Goal: Task Accomplishment & Management: Use online tool/utility

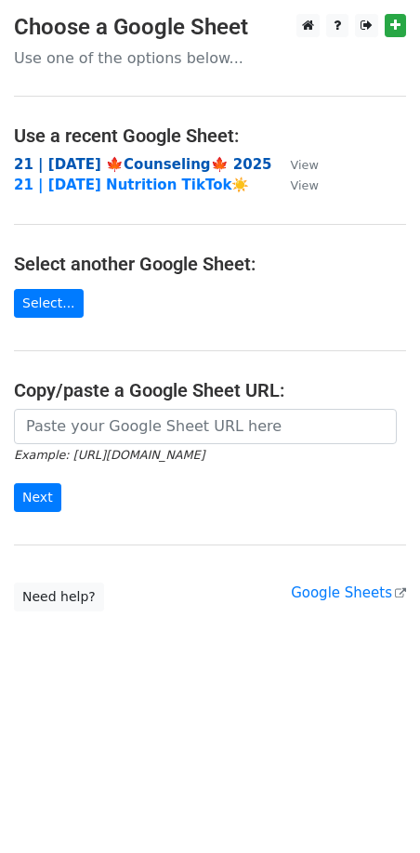
click at [100, 161] on strong "21 | [DATE] 🍁Counseling🍁 2025" at bounding box center [143, 164] width 258 height 17
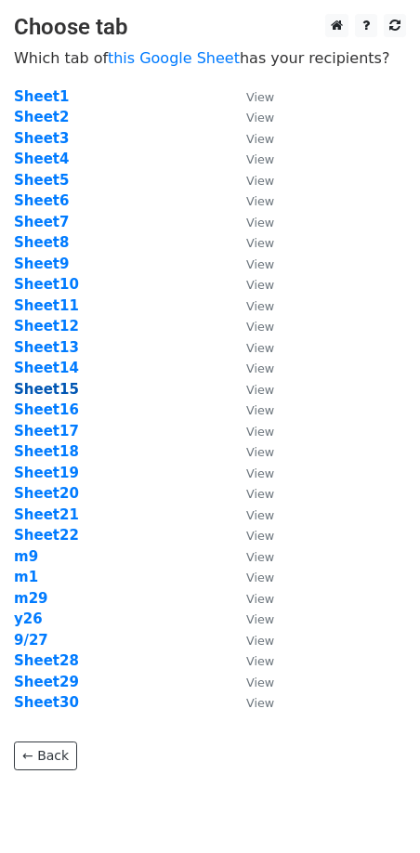
click at [54, 386] on strong "Sheet15" at bounding box center [46, 389] width 65 height 17
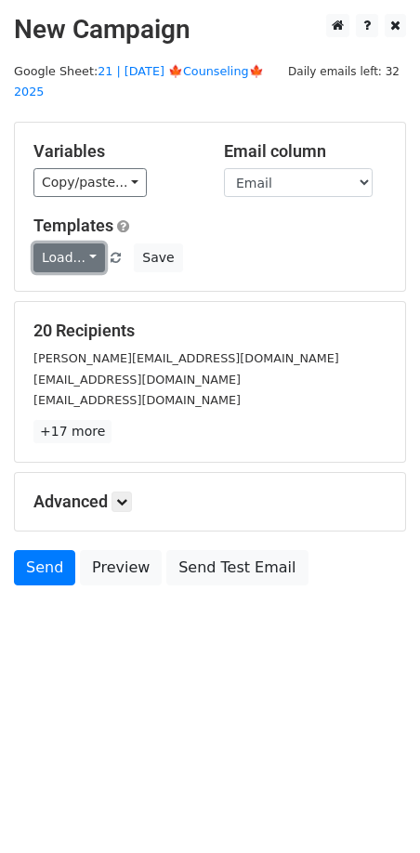
click at [70, 244] on link "Load..." at bounding box center [69, 258] width 72 height 29
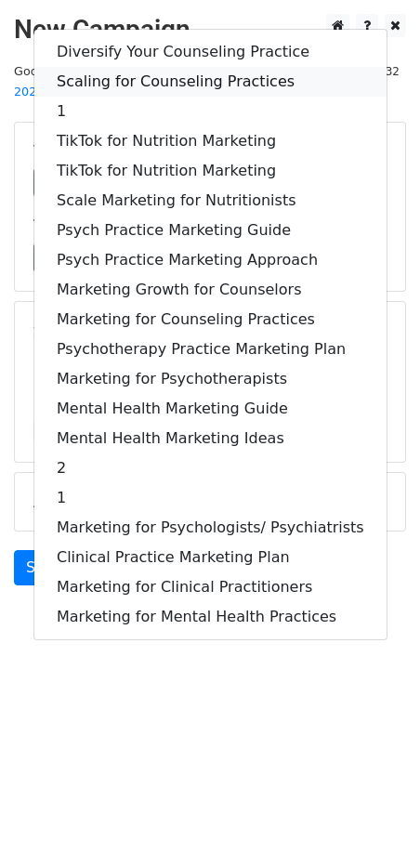
click at [162, 67] on link "Scaling for Counseling Practices" at bounding box center [210, 82] width 352 height 30
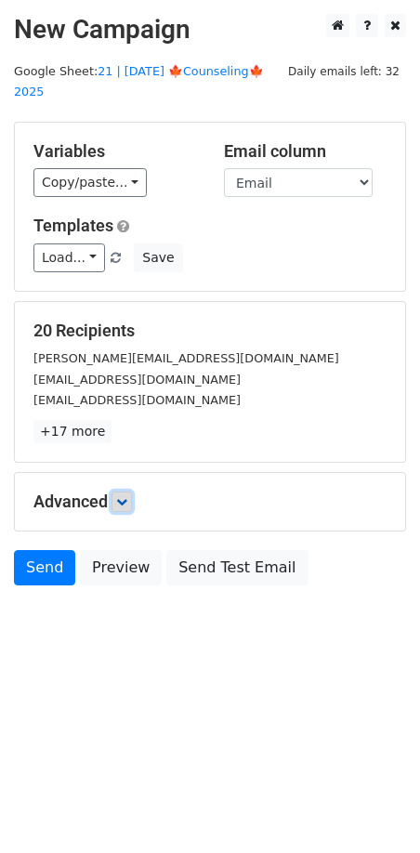
click at [125, 496] on icon at bounding box center [121, 501] width 11 height 11
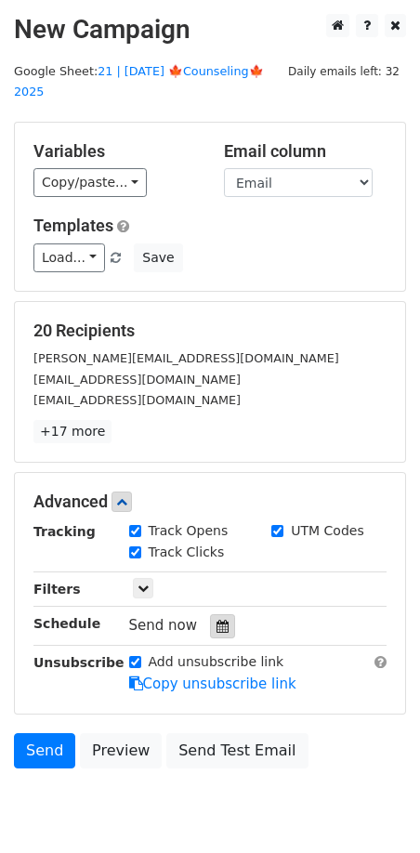
click at [210, 615] on div at bounding box center [222, 627] width 25 height 24
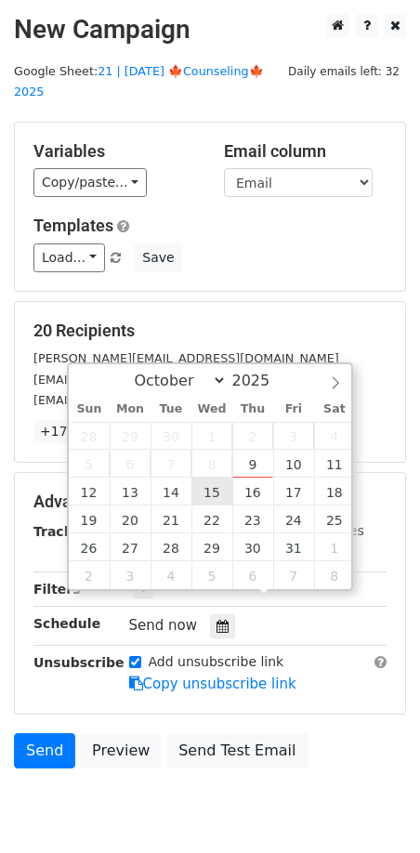
type input "2025-10-15 12:00"
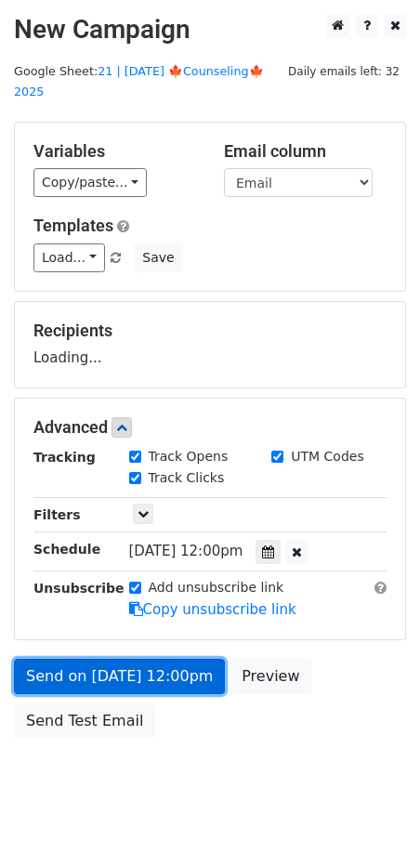
click at [170, 659] on link "Send on Oct 15 at 12:00pm" at bounding box center [119, 676] width 211 height 35
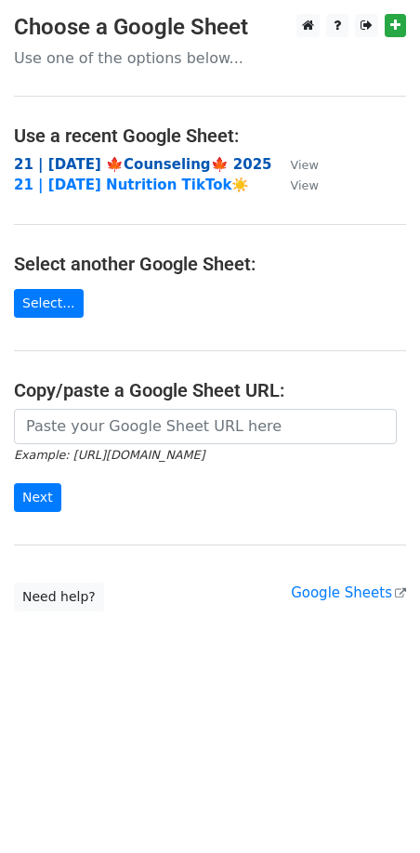
click at [126, 165] on strong "21 | [DATE] 🍁Counseling🍁 2025" at bounding box center [143, 164] width 258 height 17
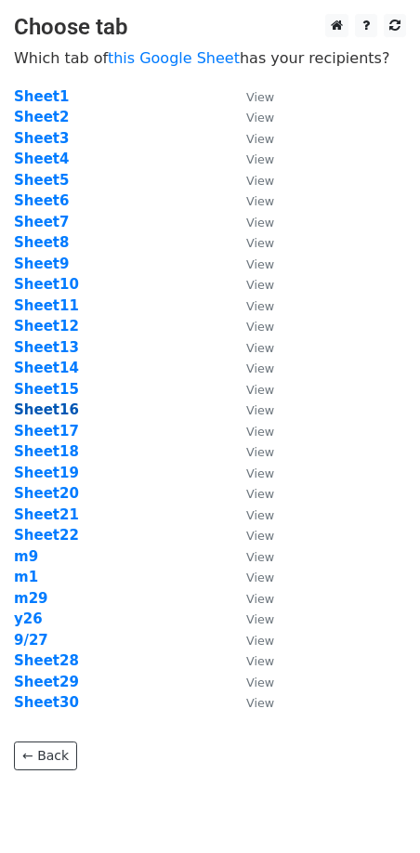
click at [53, 415] on strong "Sheet16" at bounding box center [46, 410] width 65 height 17
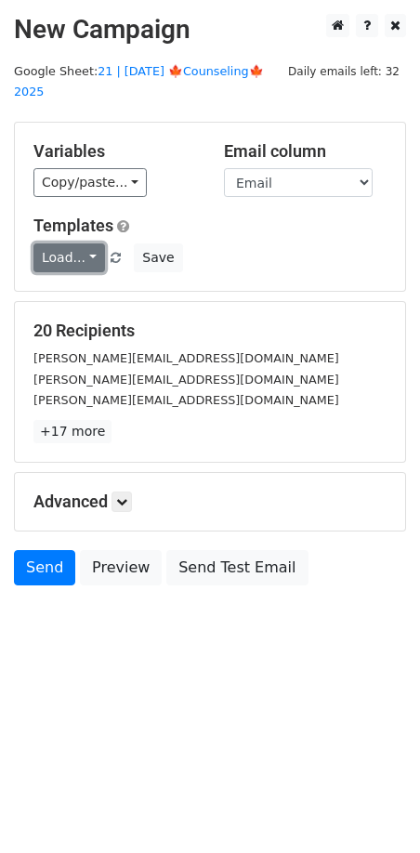
click at [71, 244] on link "Load..." at bounding box center [69, 258] width 72 height 29
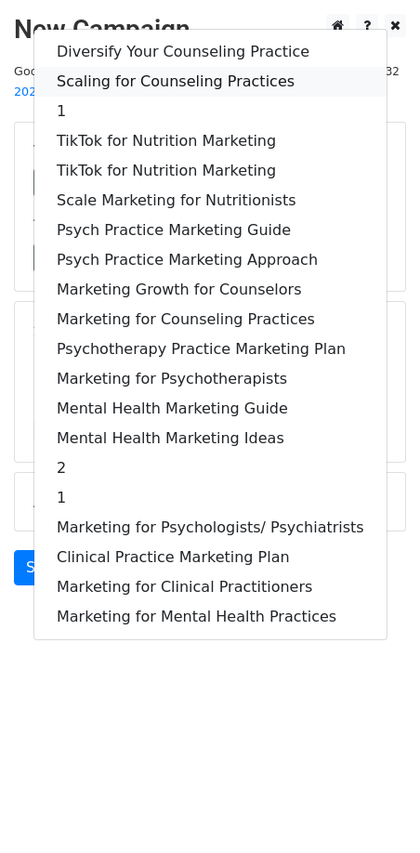
click at [152, 67] on link "Scaling for Counseling Practices" at bounding box center [210, 82] width 352 height 30
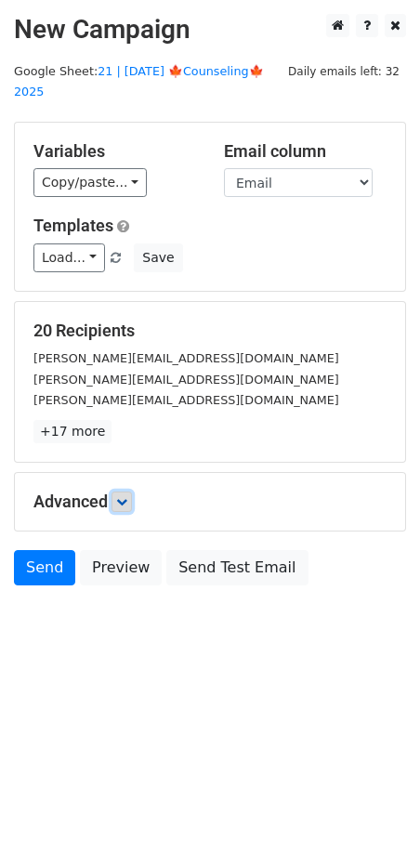
click at [126, 496] on icon at bounding box center [121, 501] width 11 height 11
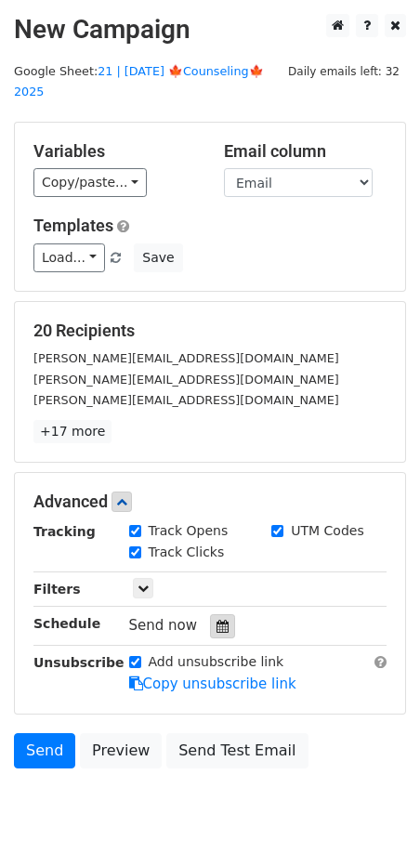
click at [217, 620] on icon at bounding box center [223, 626] width 12 height 13
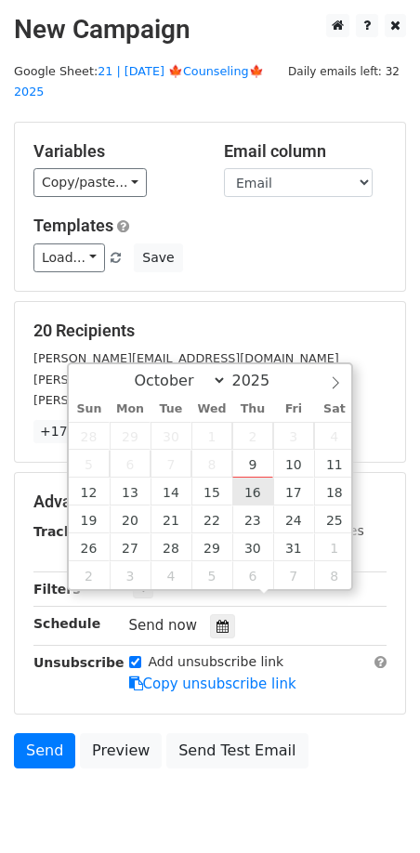
type input "2025-10-16 12:00"
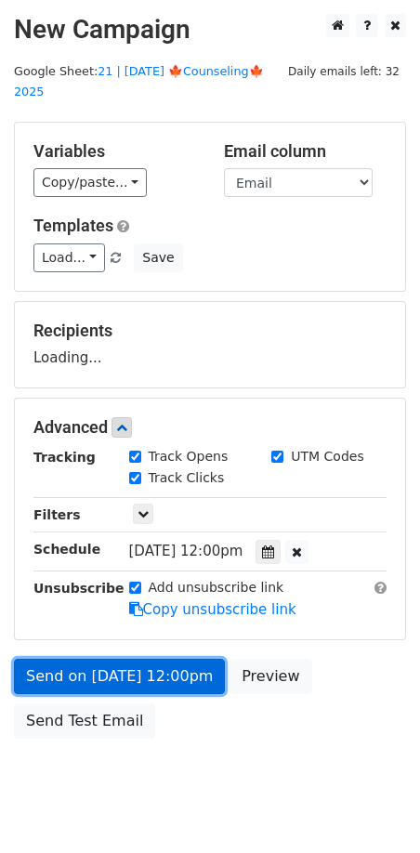
click at [151, 659] on link "Send on Oct 16 at 12:00pm" at bounding box center [119, 676] width 211 height 35
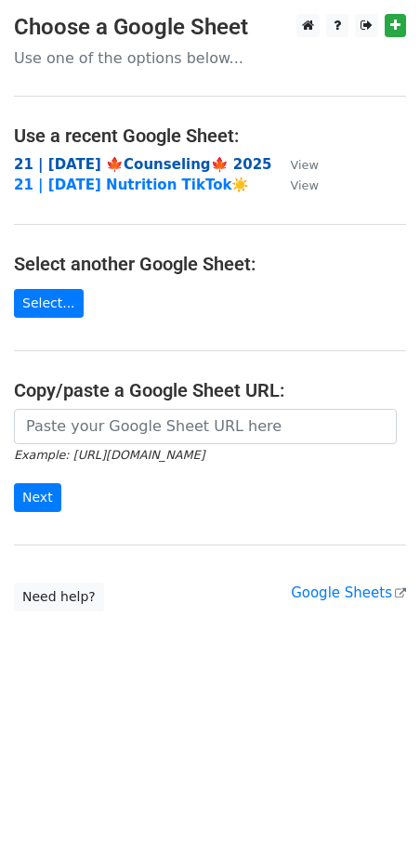
click at [170, 166] on strong "21 | [DATE] 🍁Counseling🍁 2025" at bounding box center [143, 164] width 258 height 17
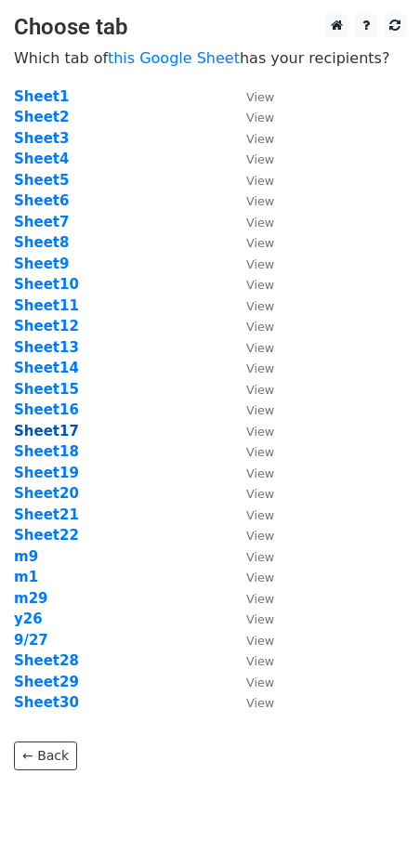
click at [60, 428] on strong "Sheet17" at bounding box center [46, 431] width 65 height 17
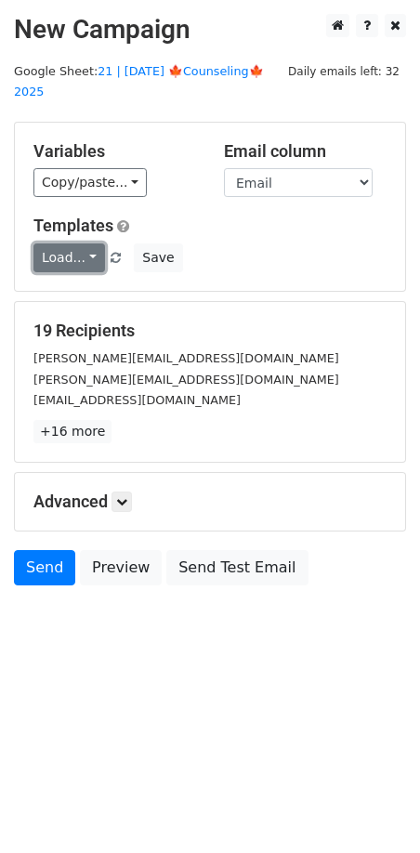
click at [63, 244] on link "Load..." at bounding box center [69, 258] width 72 height 29
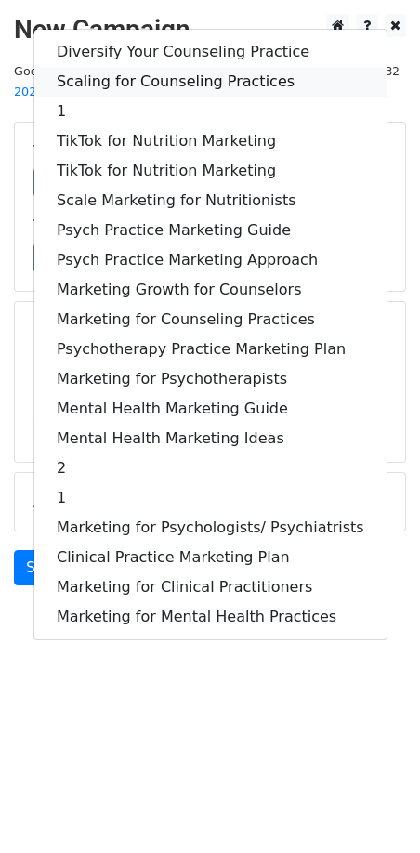
click at [184, 67] on link "Scaling for Counseling Practices" at bounding box center [210, 82] width 352 height 30
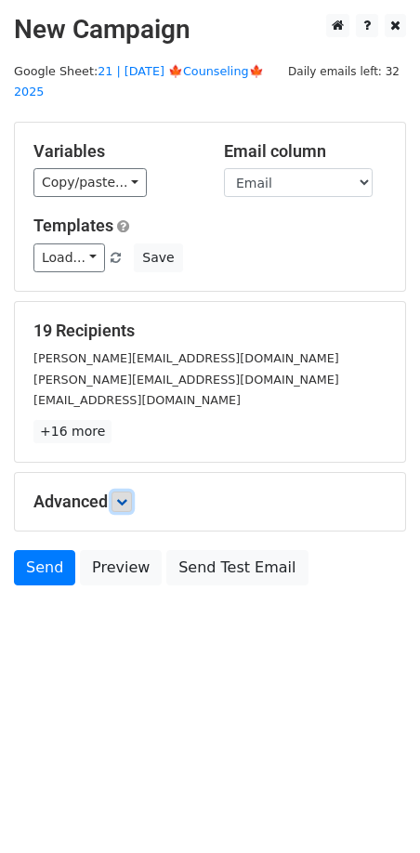
click at [125, 496] on icon at bounding box center [121, 501] width 11 height 11
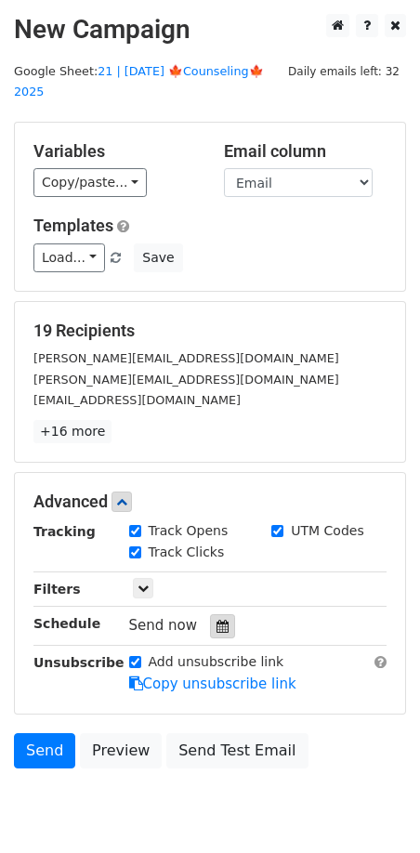
click at [217, 620] on icon at bounding box center [223, 626] width 12 height 13
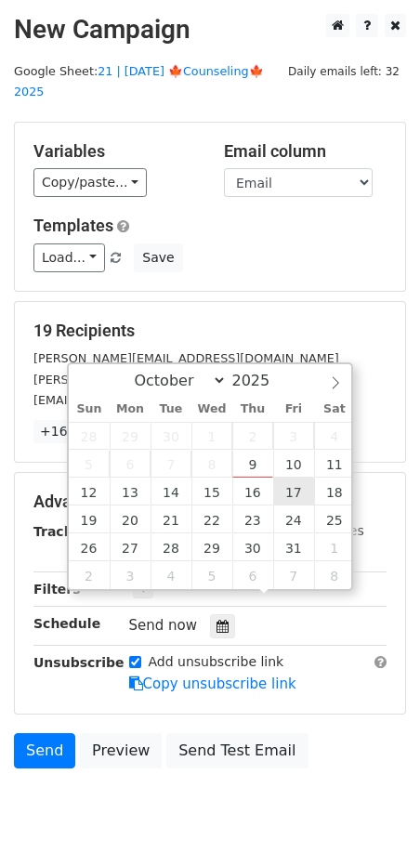
type input "2025-10-17 12:00"
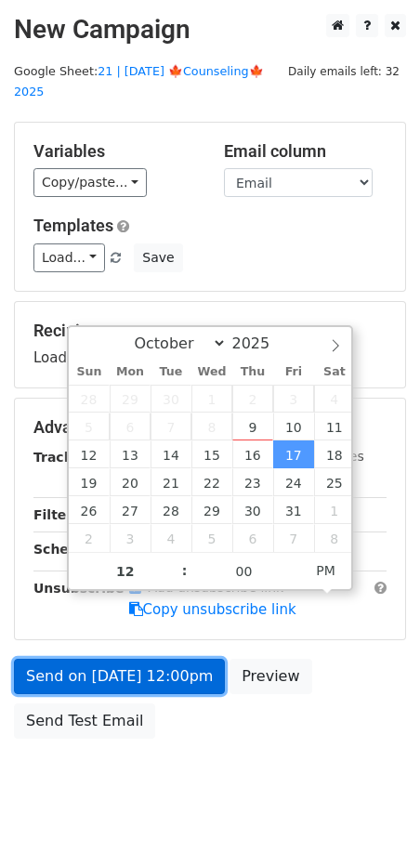
click at [160, 659] on link "Send on Oct 17 at 12:00pm" at bounding box center [119, 676] width 211 height 35
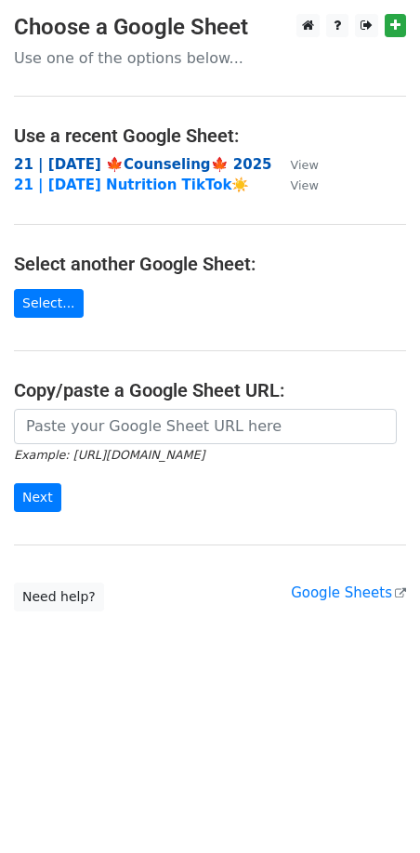
click at [190, 159] on strong "21 | [DATE] 🍁Counseling🍁 2025" at bounding box center [143, 164] width 258 height 17
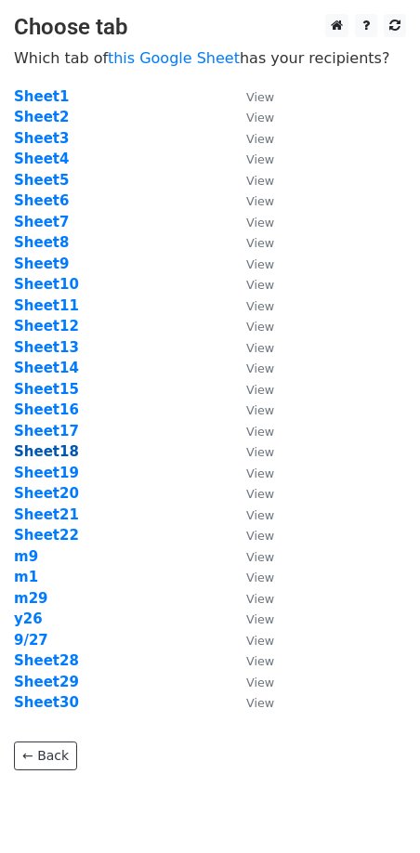
click at [47, 451] on strong "Sheet18" at bounding box center [46, 451] width 65 height 17
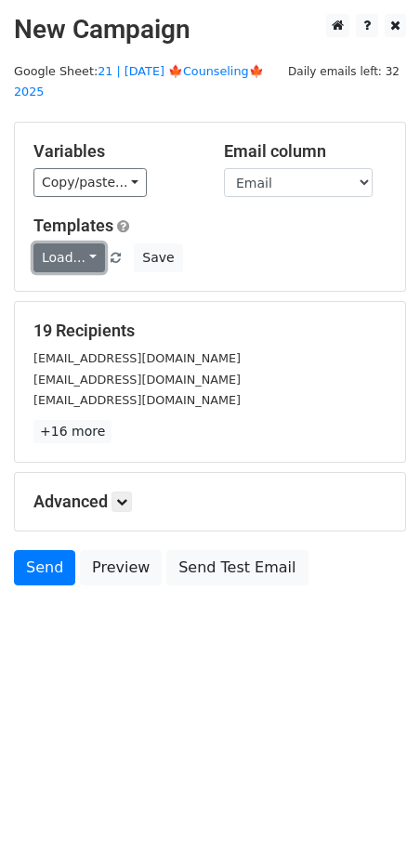
click at [73, 244] on link "Load..." at bounding box center [69, 258] width 72 height 29
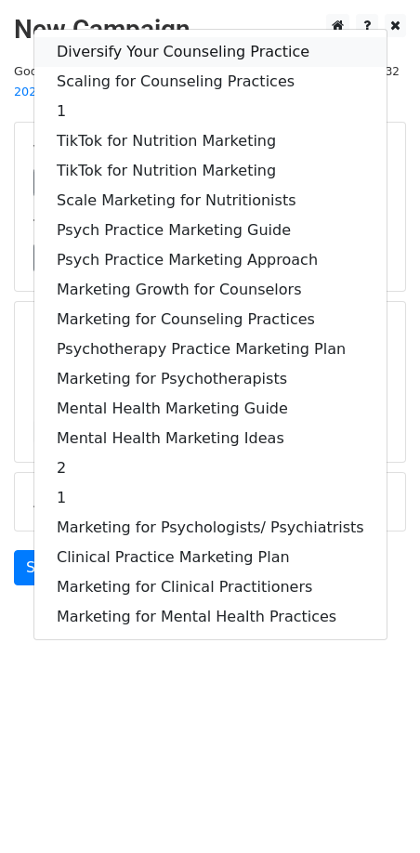
click at [152, 40] on link "Diversify Your Counseling Practice" at bounding box center [210, 52] width 352 height 30
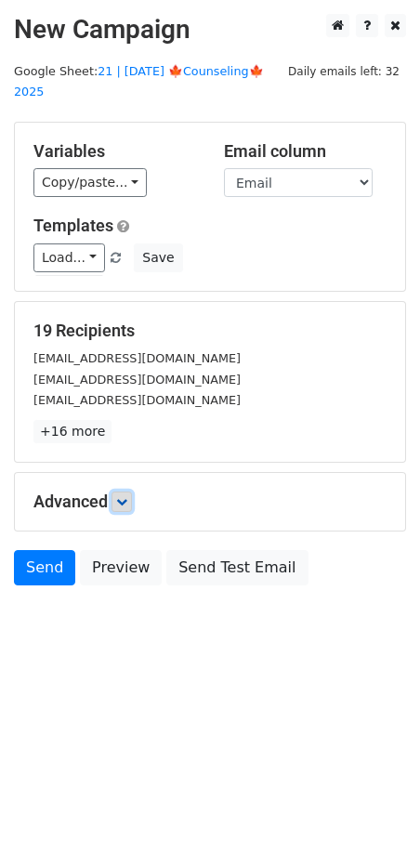
click at [127, 496] on icon at bounding box center [121, 501] width 11 height 11
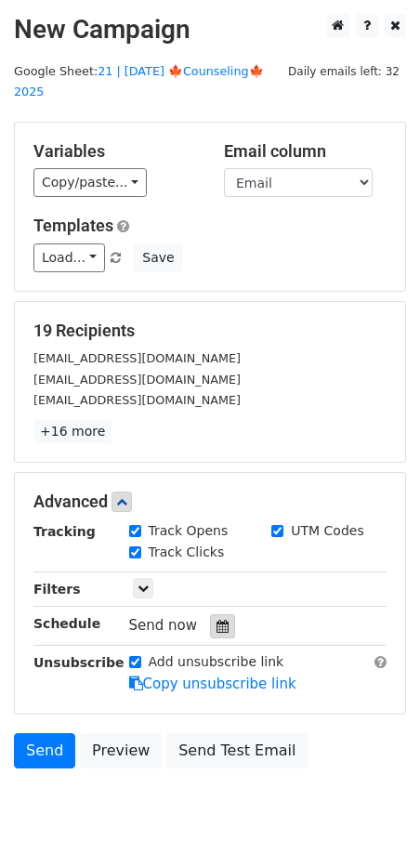
click at [217, 620] on icon at bounding box center [223, 626] width 12 height 13
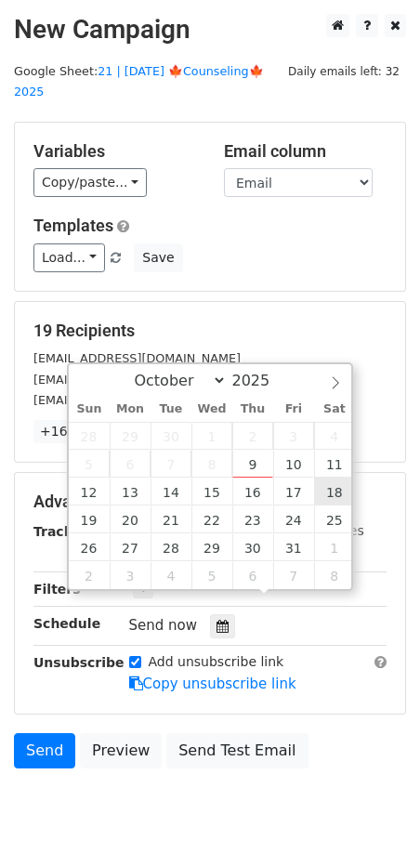
type input "[DATE] 12:00"
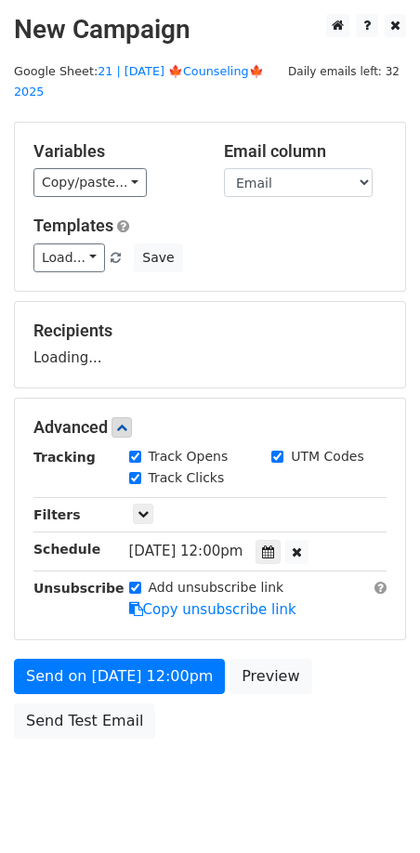
click at [189, 631] on form "Variables Copy/paste... {{Name}} {{Email}} Email column Name Email Templates Lo…" at bounding box center [210, 435] width 392 height 627
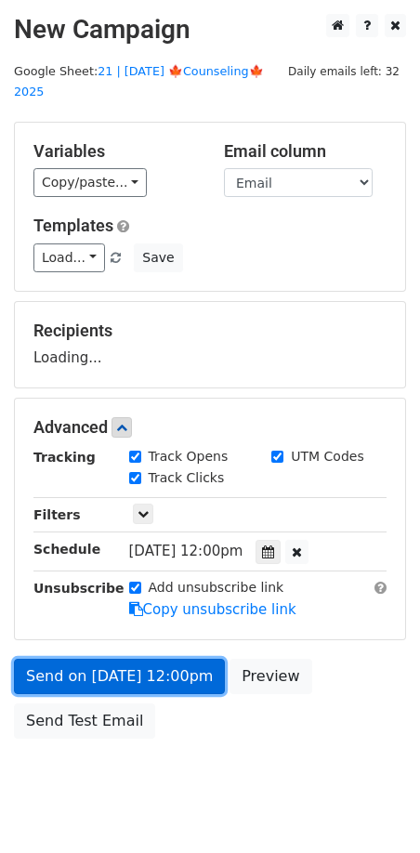
click at [167, 659] on link "Send on Oct 18 at 12:00pm" at bounding box center [119, 676] width 211 height 35
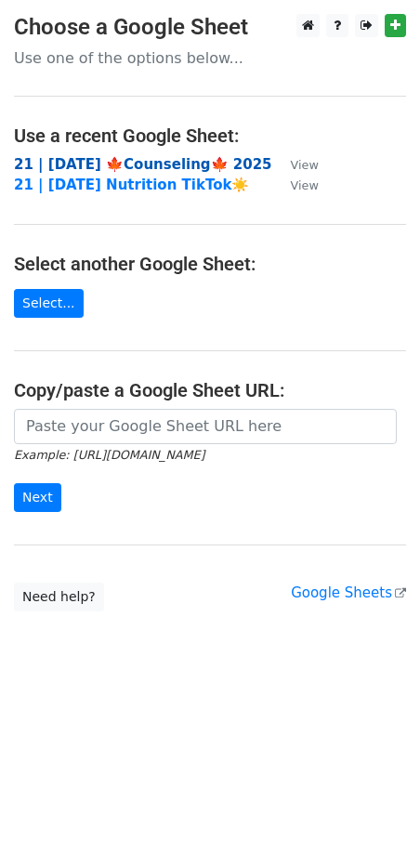
click at [187, 163] on strong "21 | [DATE] 🍁Counseling🍁 2025" at bounding box center [143, 164] width 258 height 17
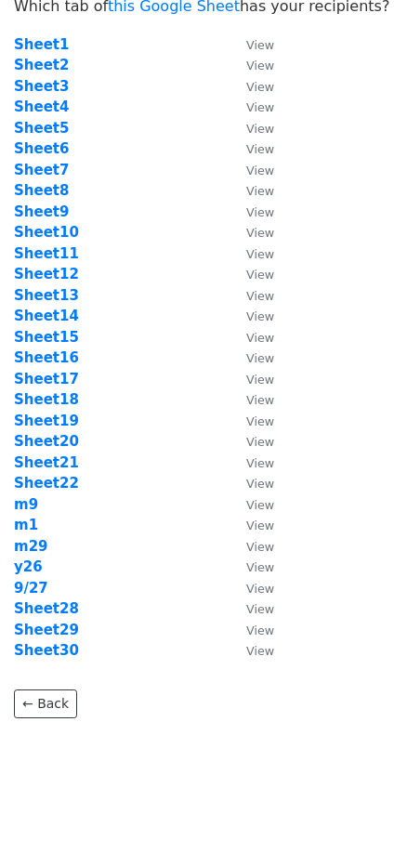
scroll to position [66, 0]
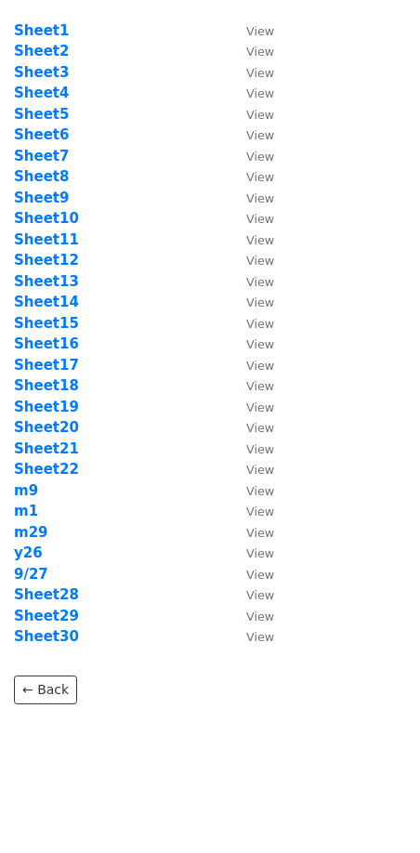
click at [59, 397] on td "Sheet19" at bounding box center [121, 407] width 214 height 21
click at [59, 404] on strong "Sheet19" at bounding box center [46, 407] width 65 height 17
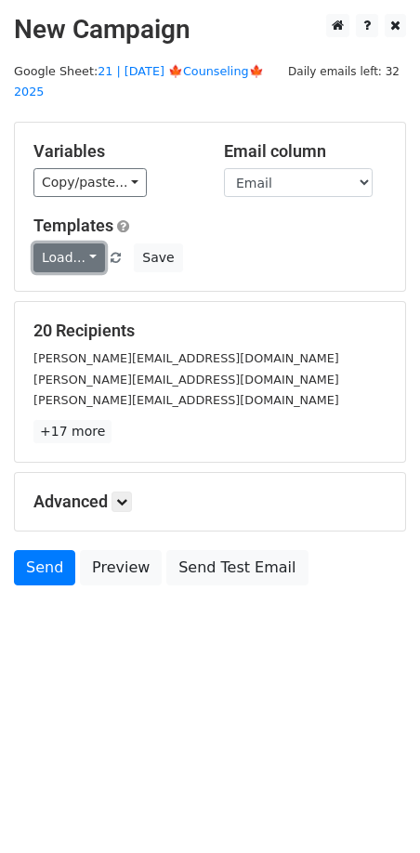
click at [63, 244] on link "Load..." at bounding box center [69, 258] width 72 height 29
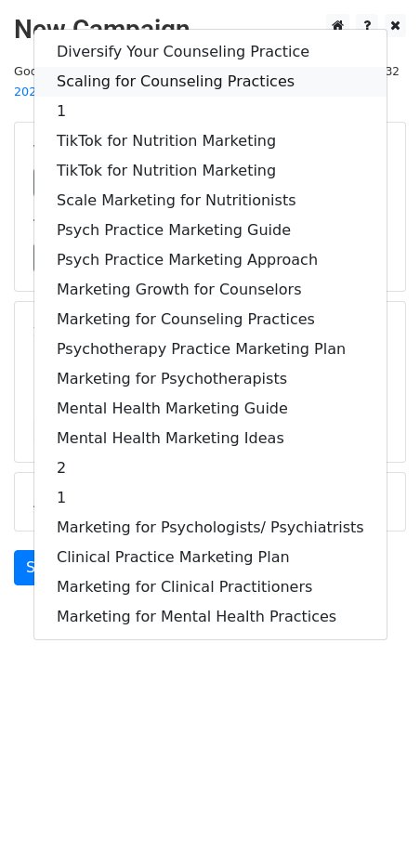
click at [171, 67] on link "Scaling for Counseling Practices" at bounding box center [210, 82] width 352 height 30
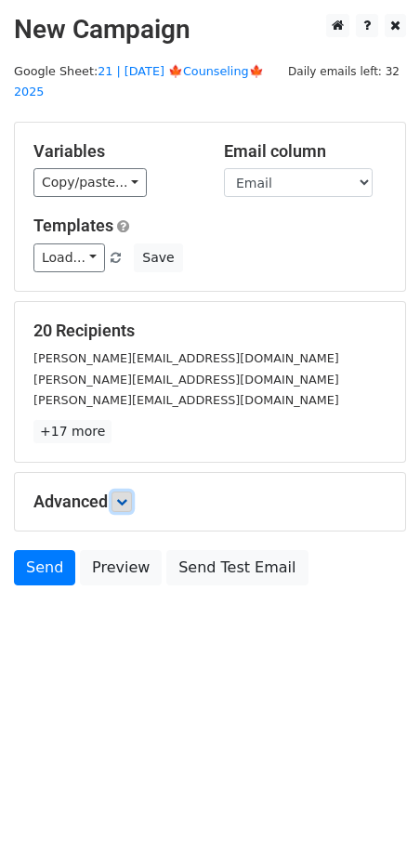
click at [132, 492] on link at bounding box center [122, 502] width 20 height 20
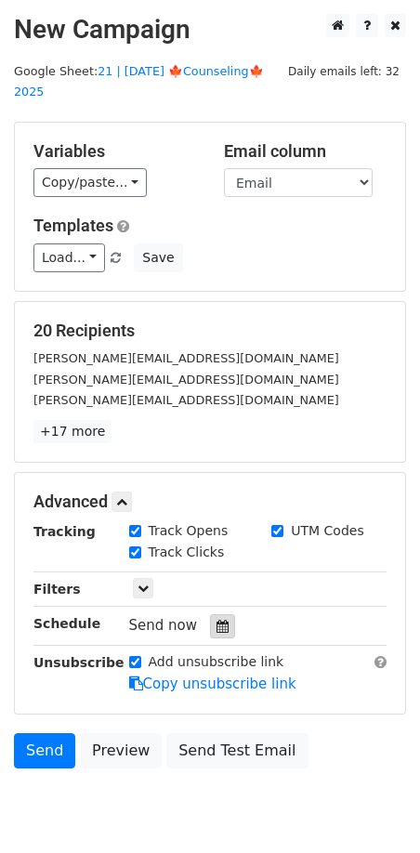
click at [222, 615] on div at bounding box center [222, 627] width 25 height 24
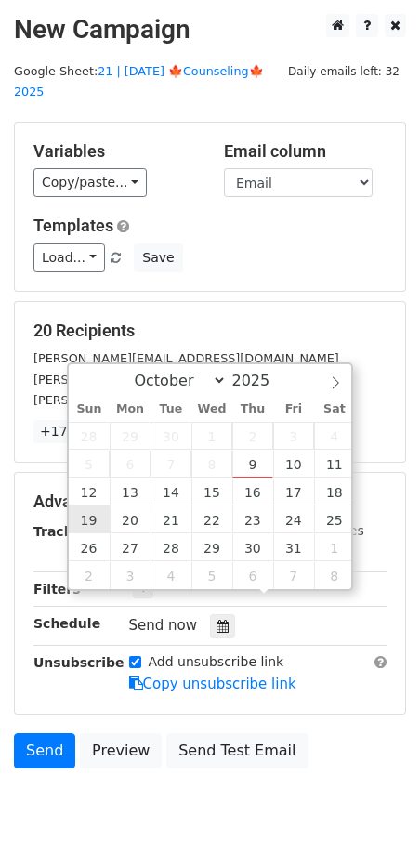
type input "2025-10-19 12:00"
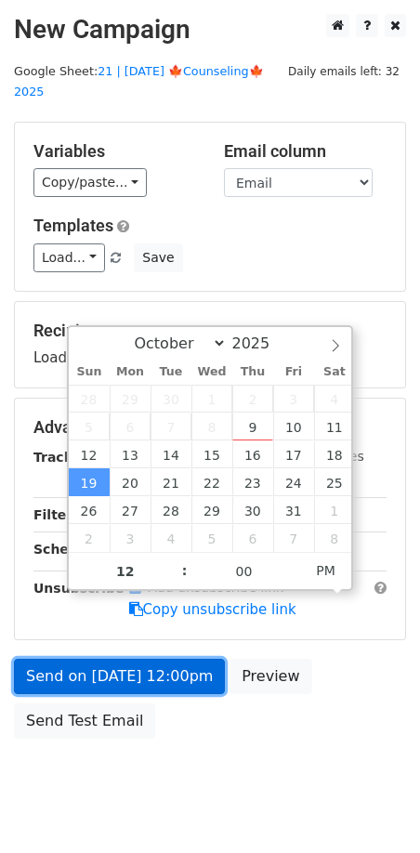
click at [112, 659] on link "Send on Oct 19 at 12:00pm" at bounding box center [119, 676] width 211 height 35
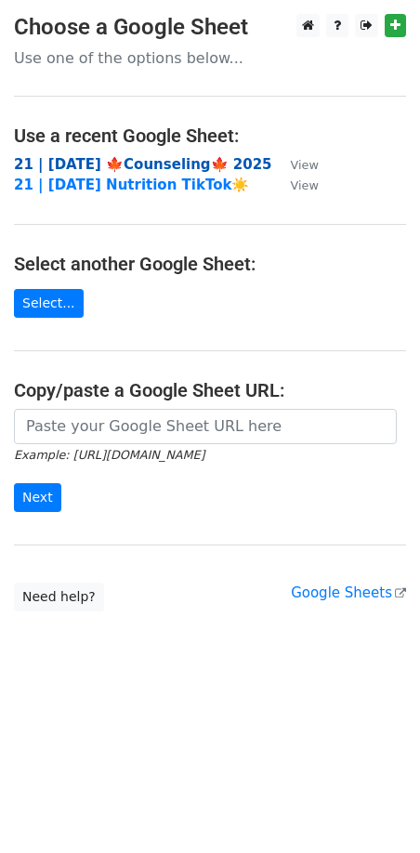
click at [128, 161] on strong "21 | [DATE] 🍁Counseling🍁 2025" at bounding box center [143, 164] width 258 height 17
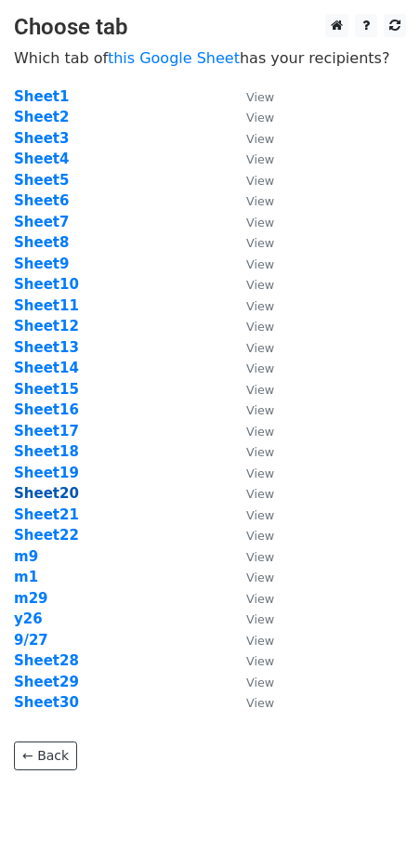
click at [56, 496] on strong "Sheet20" at bounding box center [46, 493] width 65 height 17
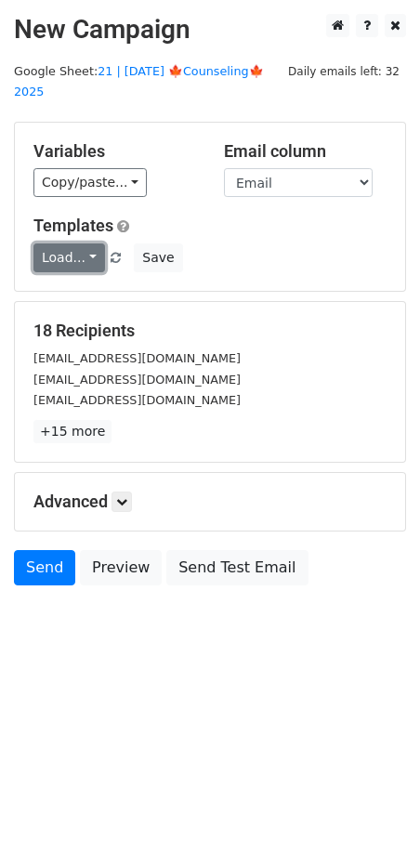
click at [75, 244] on link "Load..." at bounding box center [69, 258] width 72 height 29
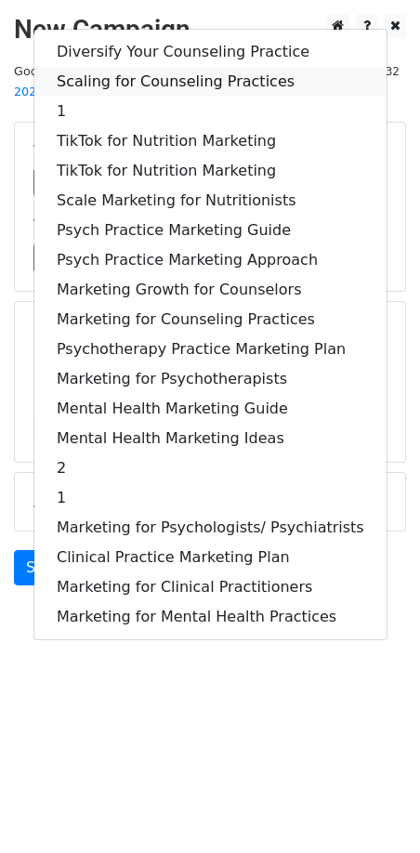
click at [181, 67] on link "Scaling for Counseling Practices" at bounding box center [210, 82] width 352 height 30
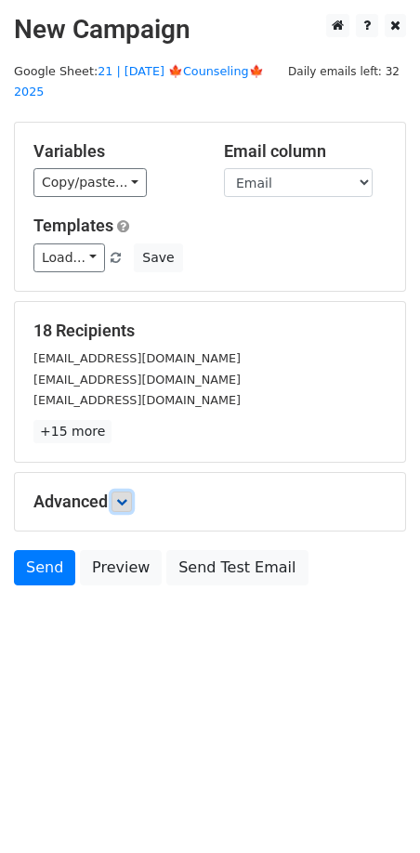
click at [126, 496] on icon at bounding box center [121, 501] width 11 height 11
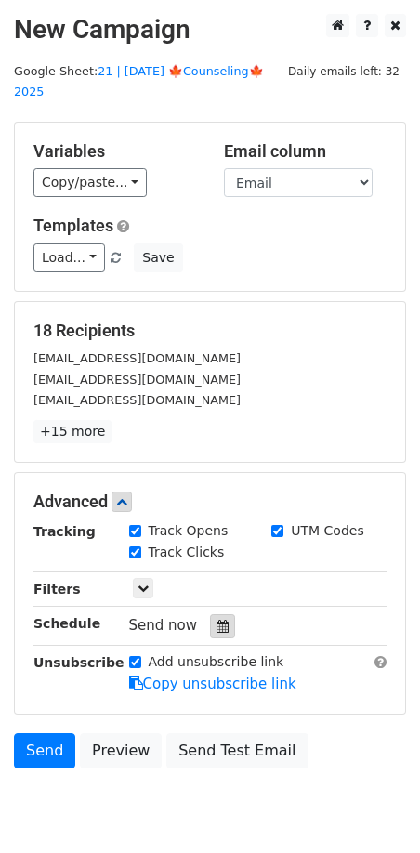
click at [210, 615] on div at bounding box center [222, 627] width 25 height 24
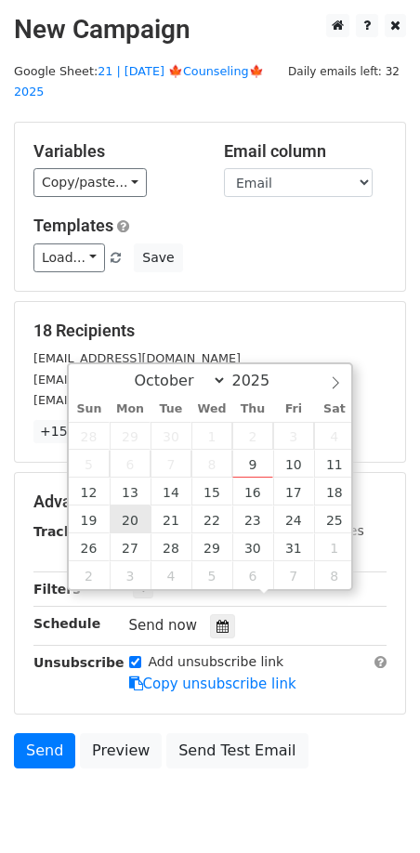
type input "2025-10-20 12:00"
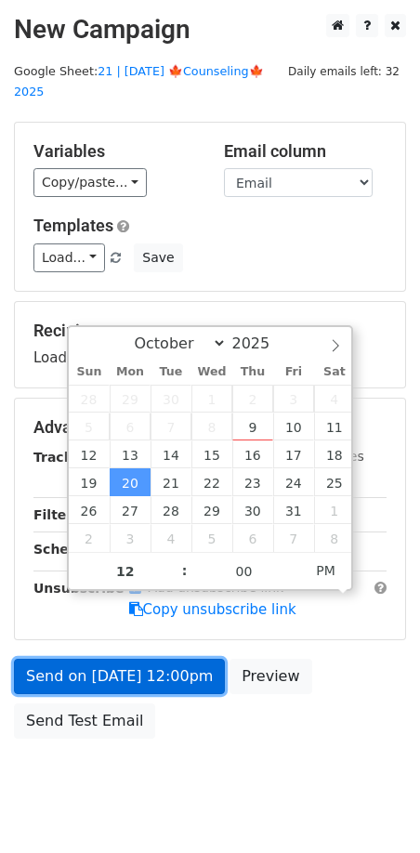
click at [131, 663] on link "Send on Oct 20 at 12:00pm" at bounding box center [119, 676] width 211 height 35
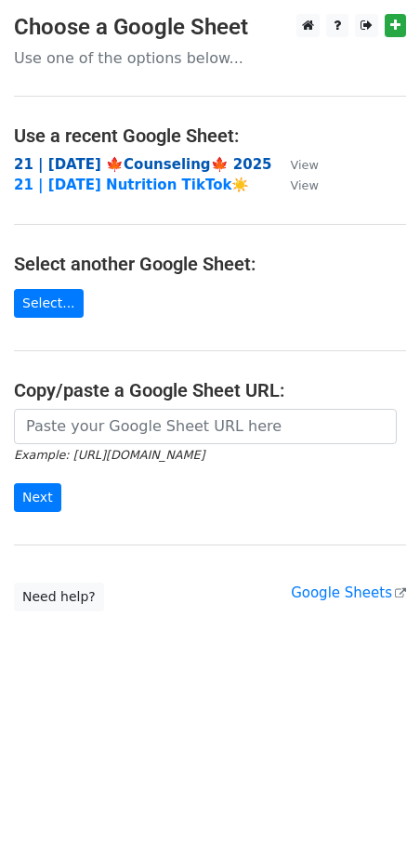
click at [150, 166] on strong "21 | [DATE] 🍁Counseling🍁 2025" at bounding box center [143, 164] width 258 height 17
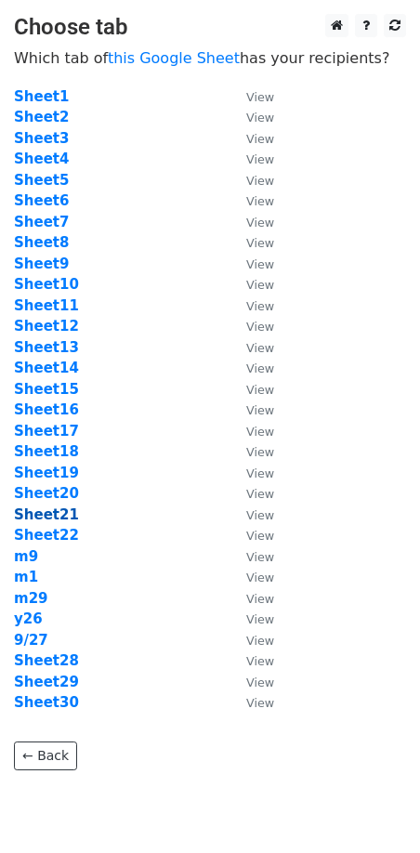
click at [54, 513] on strong "Sheet21" at bounding box center [46, 515] width 65 height 17
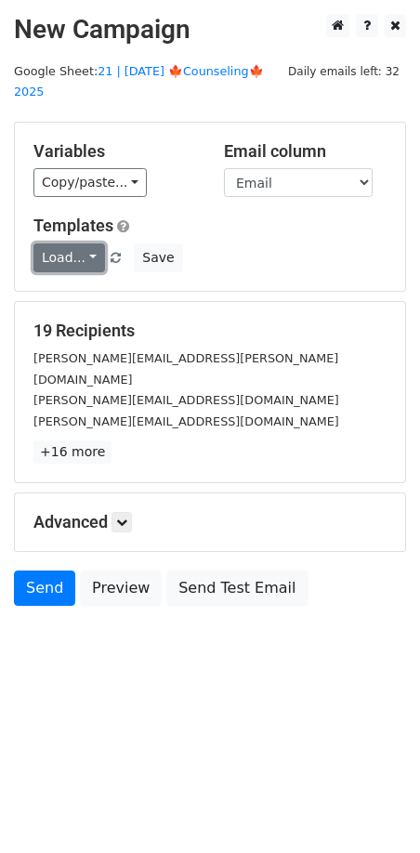
click at [69, 244] on link "Load..." at bounding box center [69, 258] width 72 height 29
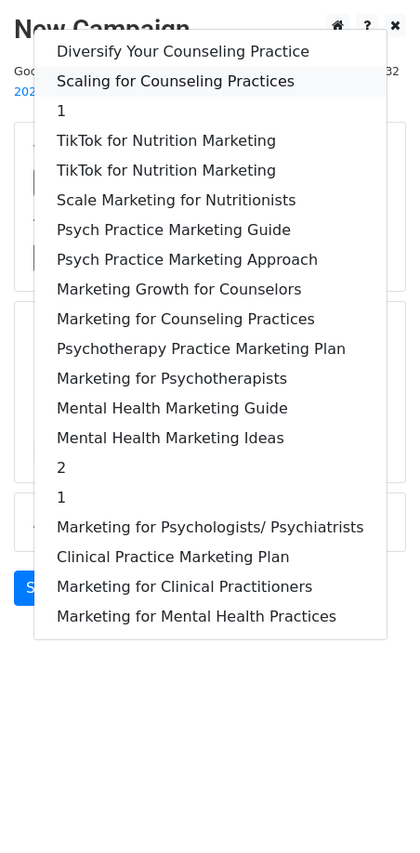
click at [169, 67] on link "Scaling for Counseling Practices" at bounding box center [210, 82] width 352 height 30
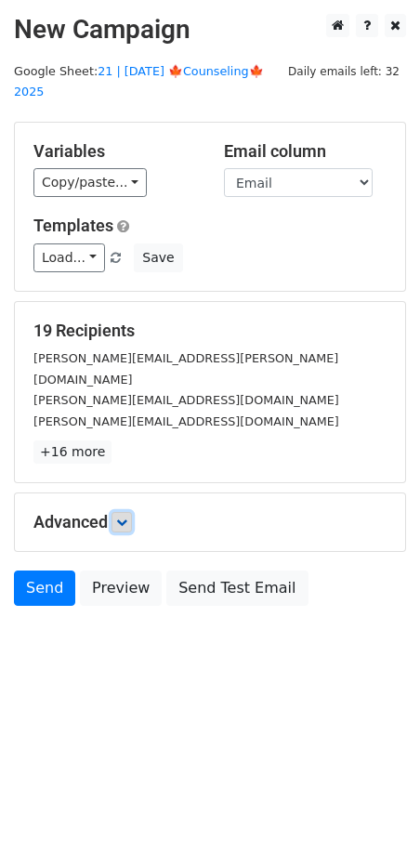
click at [126, 517] on icon at bounding box center [121, 522] width 11 height 11
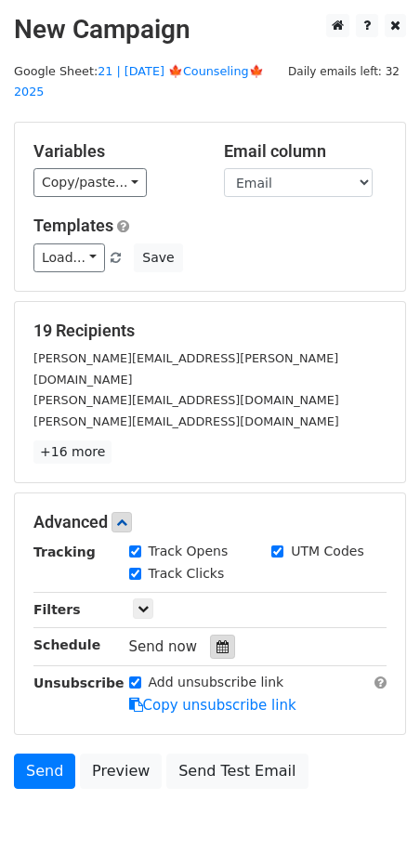
click at [217, 641] on icon at bounding box center [223, 647] width 12 height 13
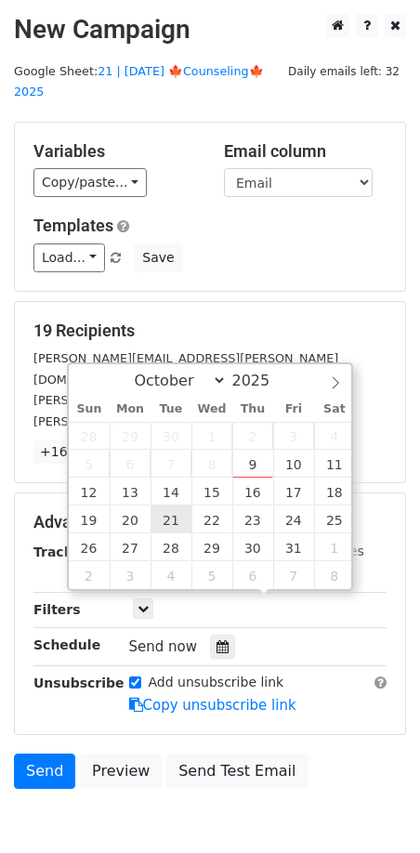
type input "2025-10-21 12:00"
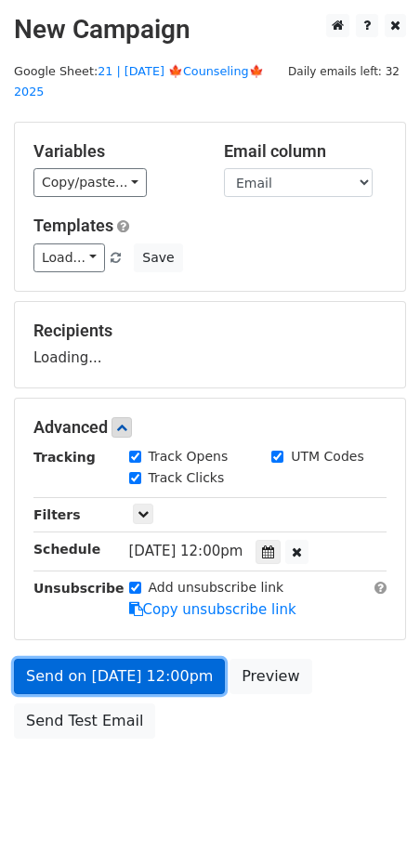
click at [161, 661] on link "Send on Oct 21 at 12:00pm" at bounding box center [119, 676] width 211 height 35
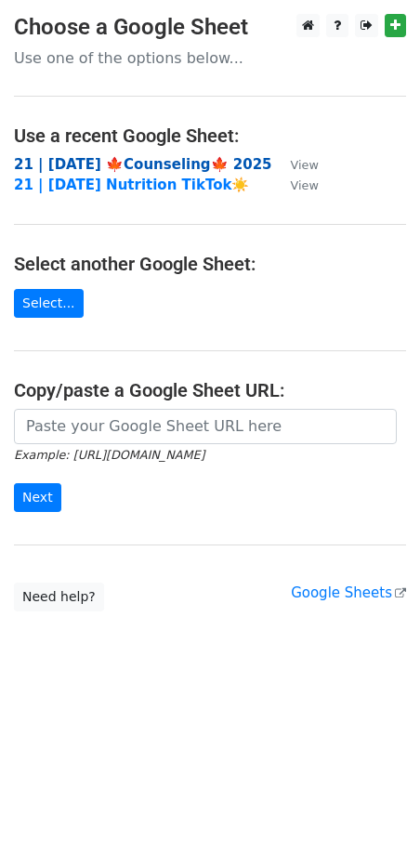
click at [159, 164] on strong "21 | SEP 27 🍁Counseling🍁 2025" at bounding box center [143, 164] width 258 height 17
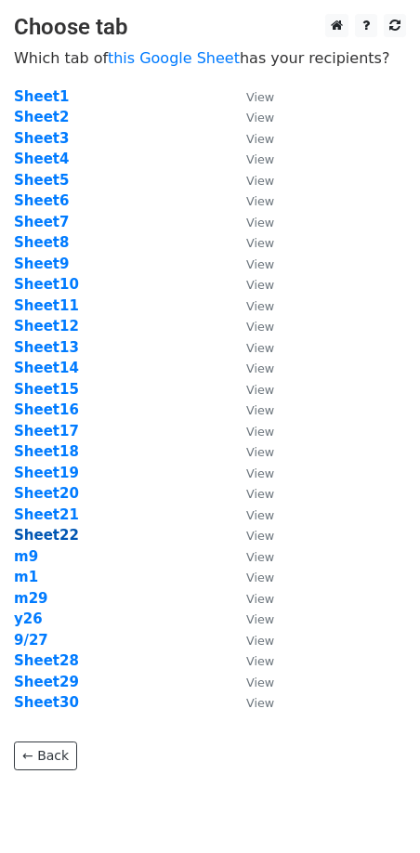
click at [57, 537] on strong "Sheet22" at bounding box center [46, 535] width 65 height 17
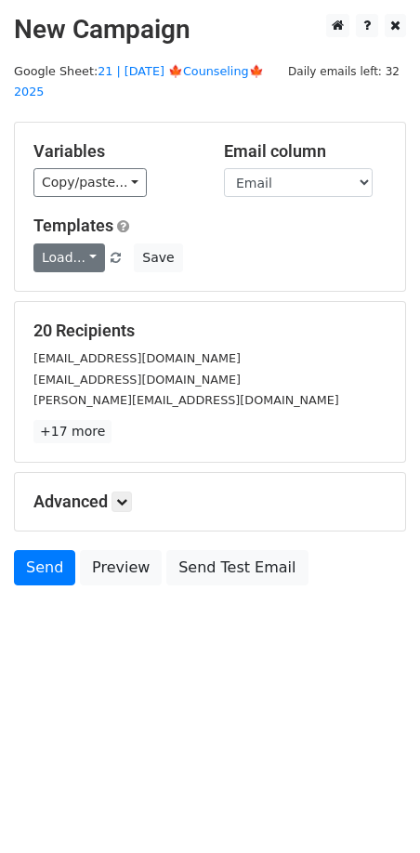
click at [64, 245] on link "Load..." at bounding box center [69, 258] width 72 height 29
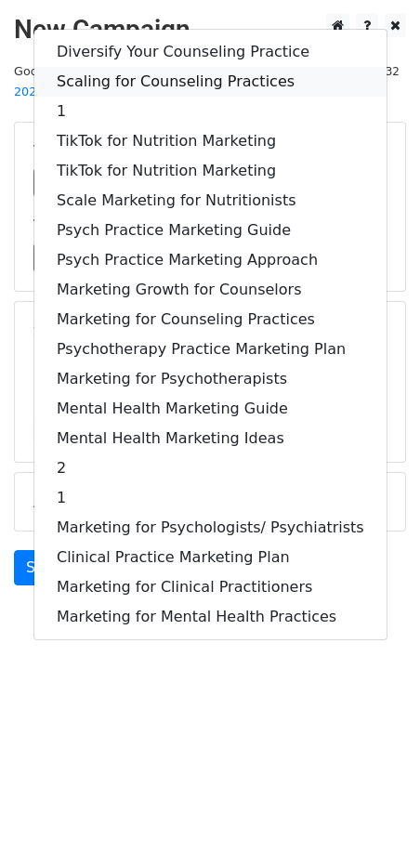
click at [187, 67] on link "Scaling for Counseling Practices" at bounding box center [210, 82] width 352 height 30
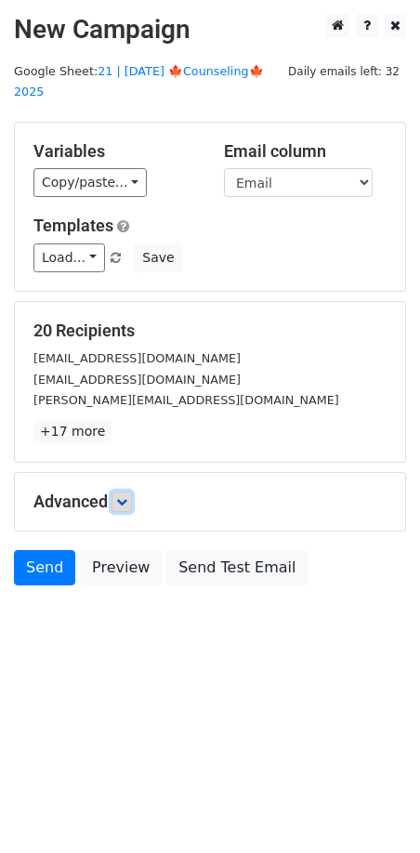
click at [126, 492] on link at bounding box center [122, 502] width 20 height 20
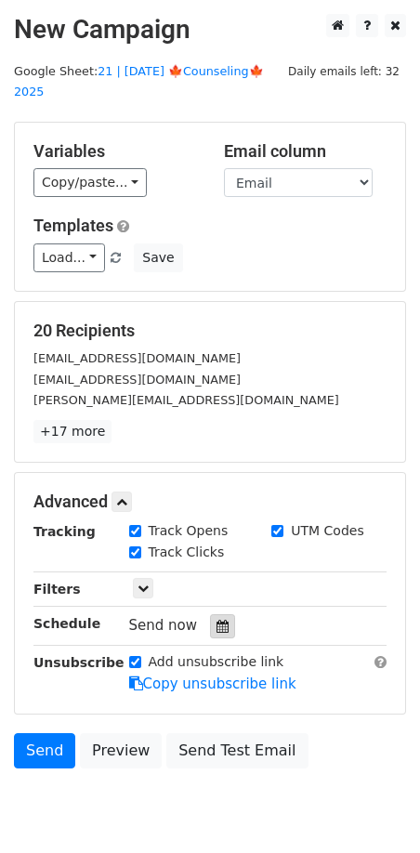
click at [219, 615] on div at bounding box center [222, 627] width 25 height 24
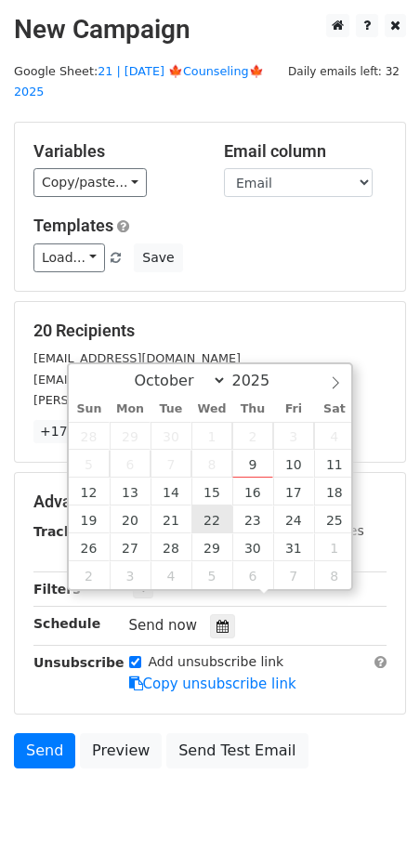
type input "[DATE] 12:00"
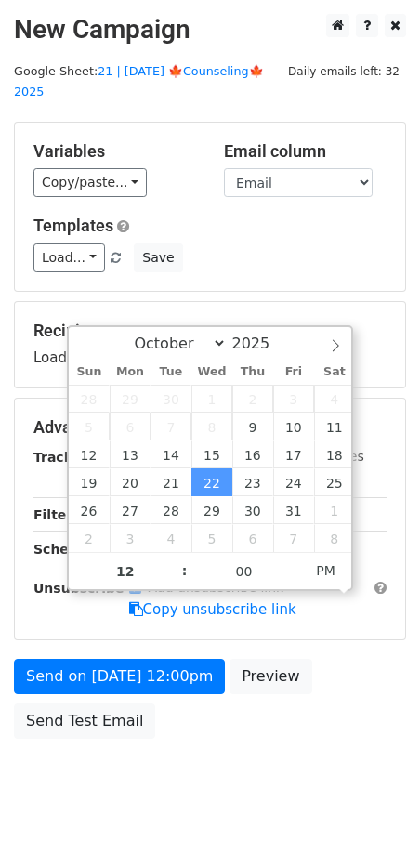
click at [159, 669] on div "Send on [DATE] 12:00pm Preview Send Test Email" at bounding box center [210, 703] width 420 height 89
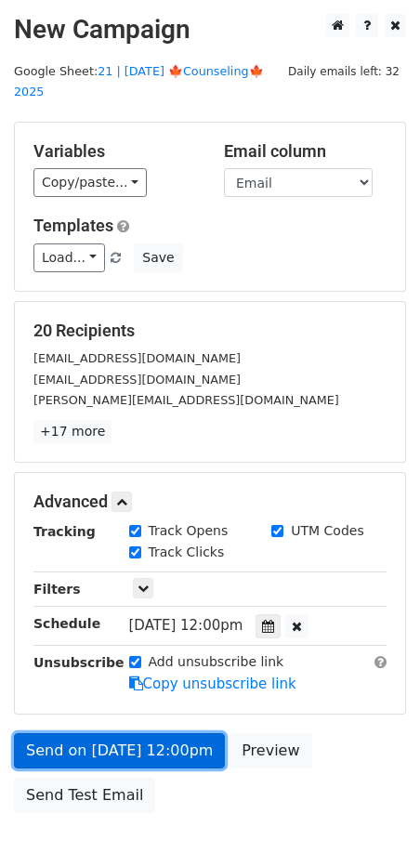
click at [154, 734] on link "Send on [DATE] 12:00pm" at bounding box center [119, 751] width 211 height 35
